Goal: Task Accomplishment & Management: Complete application form

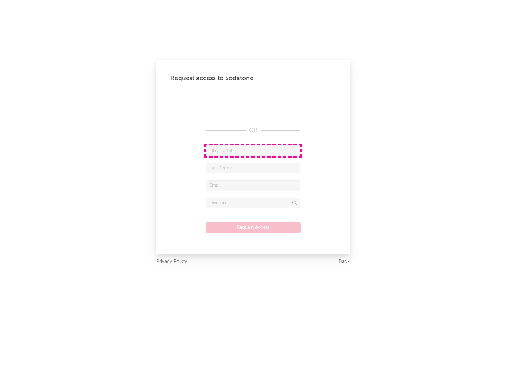
click at [253, 150] on input "text" at bounding box center [252, 150] width 95 height 11
type input "[PERSON_NAME]"
click at [253, 168] on input "text" at bounding box center [252, 168] width 95 height 11
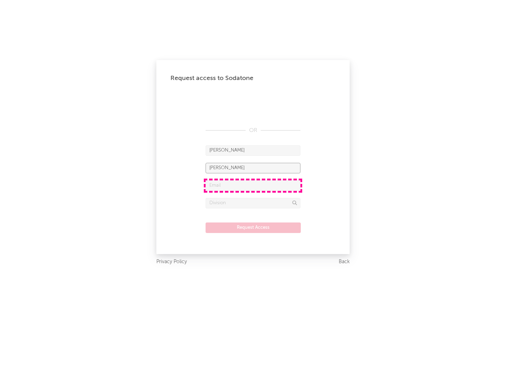
type input "[PERSON_NAME]"
click at [253, 185] on input "text" at bounding box center [252, 185] width 95 height 11
type input "[EMAIL_ADDRESS][DOMAIN_NAME]"
click at [253, 203] on input "text" at bounding box center [252, 203] width 95 height 11
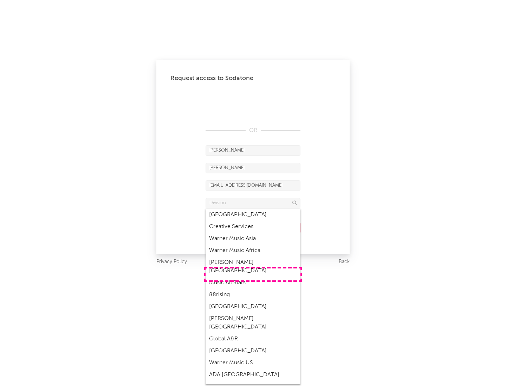
click at [253, 277] on div "Music All Stars" at bounding box center [252, 283] width 95 height 12
type input "Music All Stars"
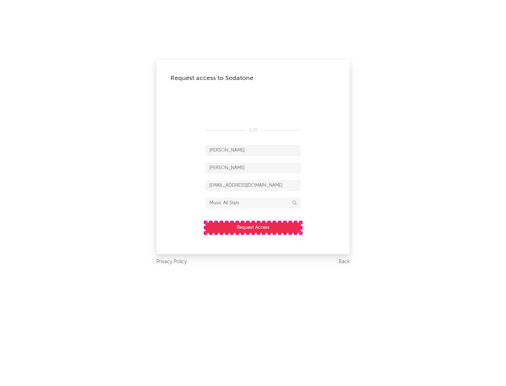
click at [253, 227] on button "Request Access" at bounding box center [252, 228] width 95 height 11
